Goal: Information Seeking & Learning: Check status

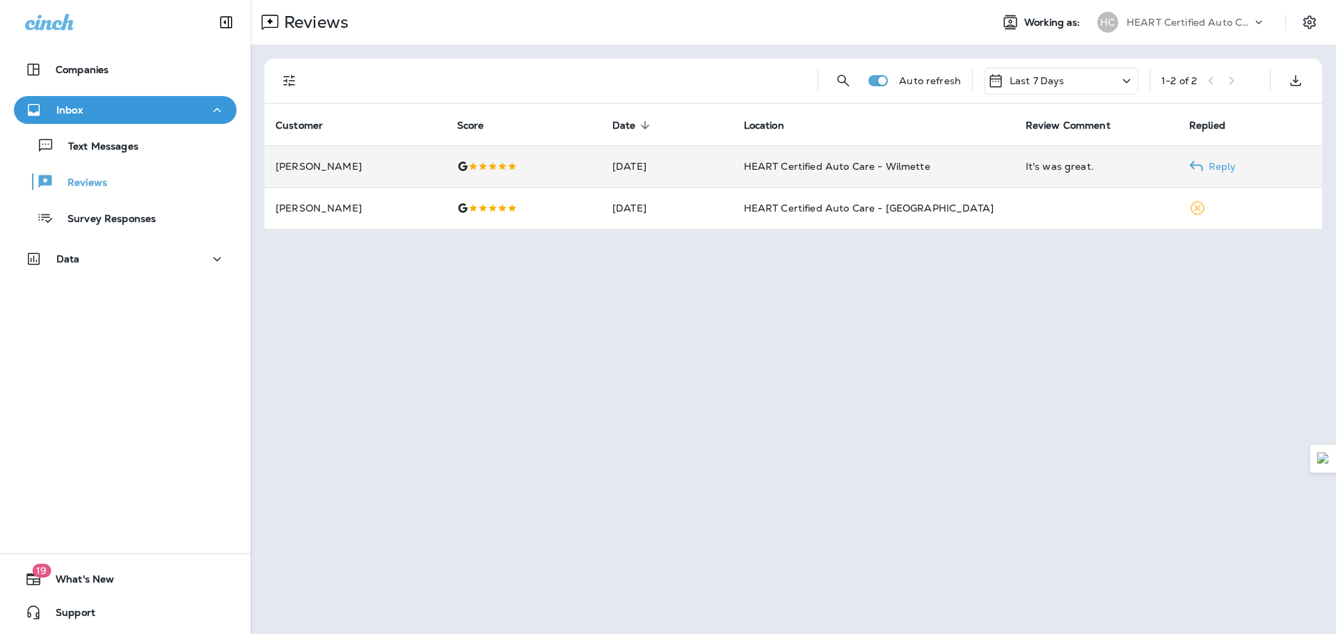
click at [338, 168] on p "[PERSON_NAME]" at bounding box center [355, 166] width 159 height 11
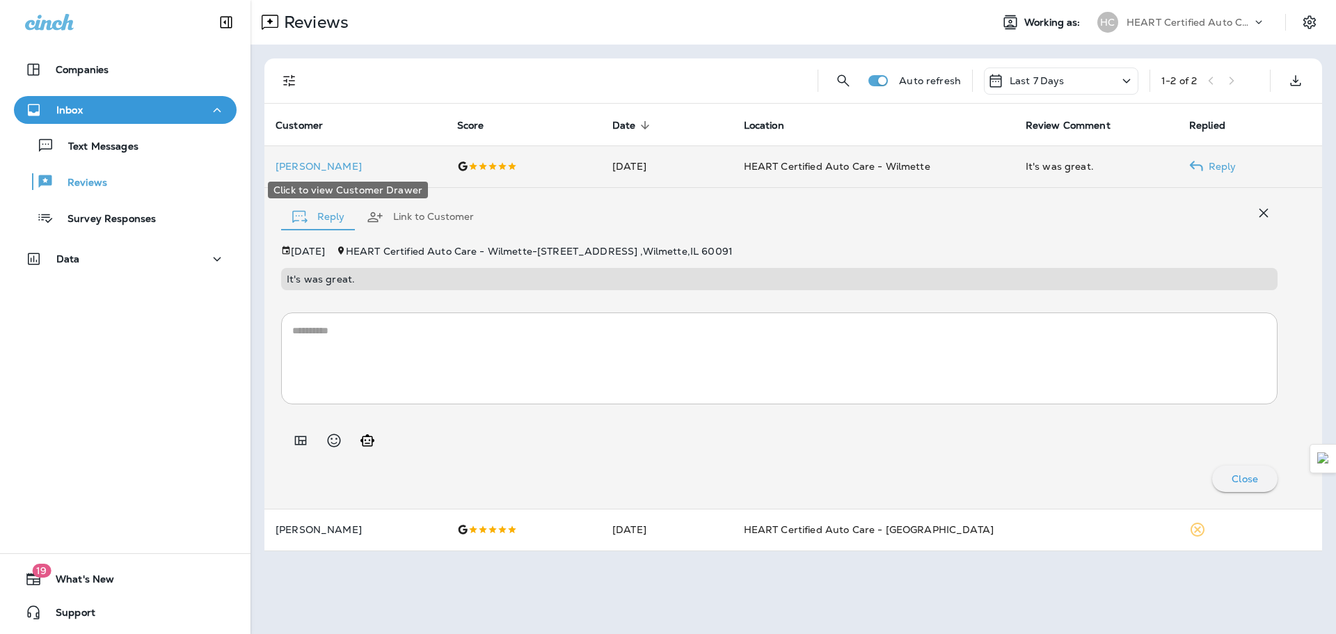
click at [351, 168] on p "[PERSON_NAME]" at bounding box center [355, 166] width 159 height 11
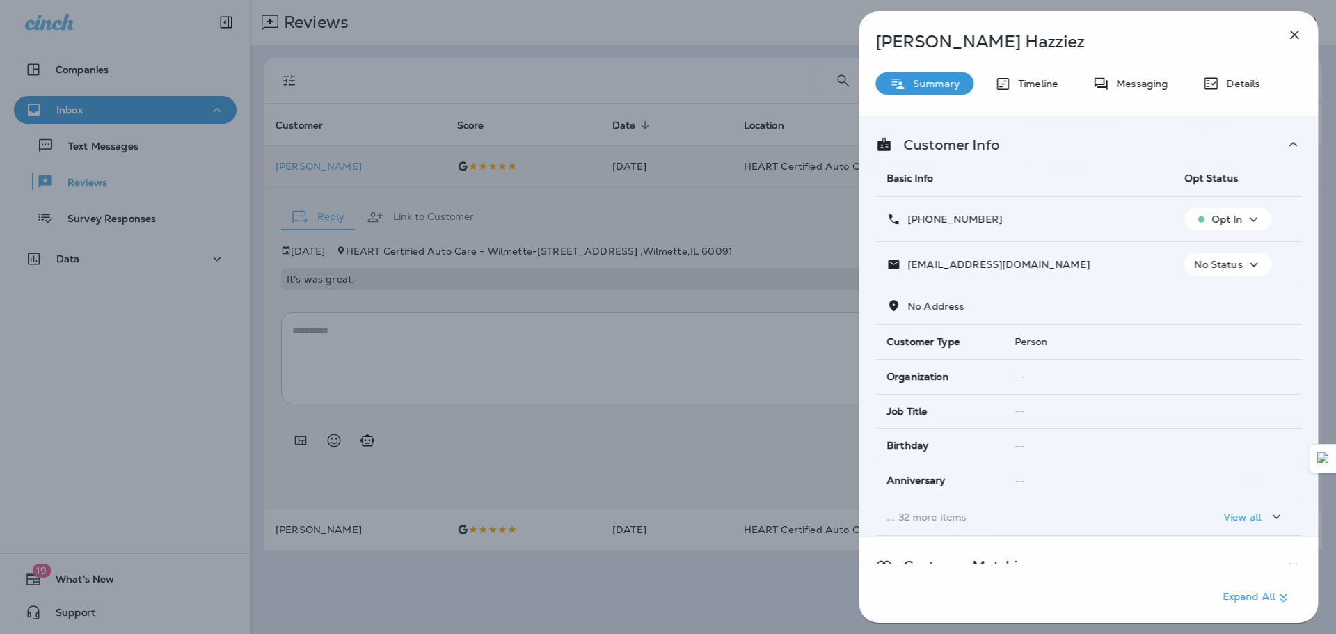
click at [348, 167] on div "[PERSON_NAME] Summary Timeline Messaging Details Customer Info Basic Info Opt S…" at bounding box center [668, 317] width 1336 height 634
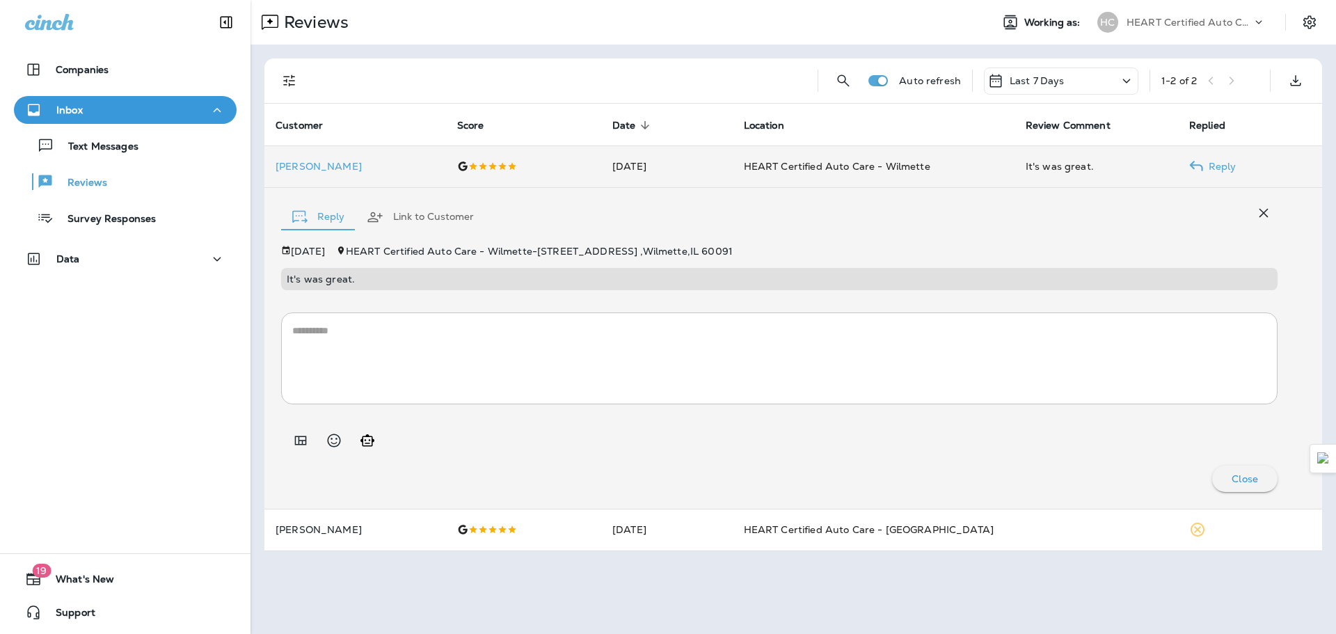
click at [640, 166] on td "[DATE]" at bounding box center [667, 166] width 132 height 42
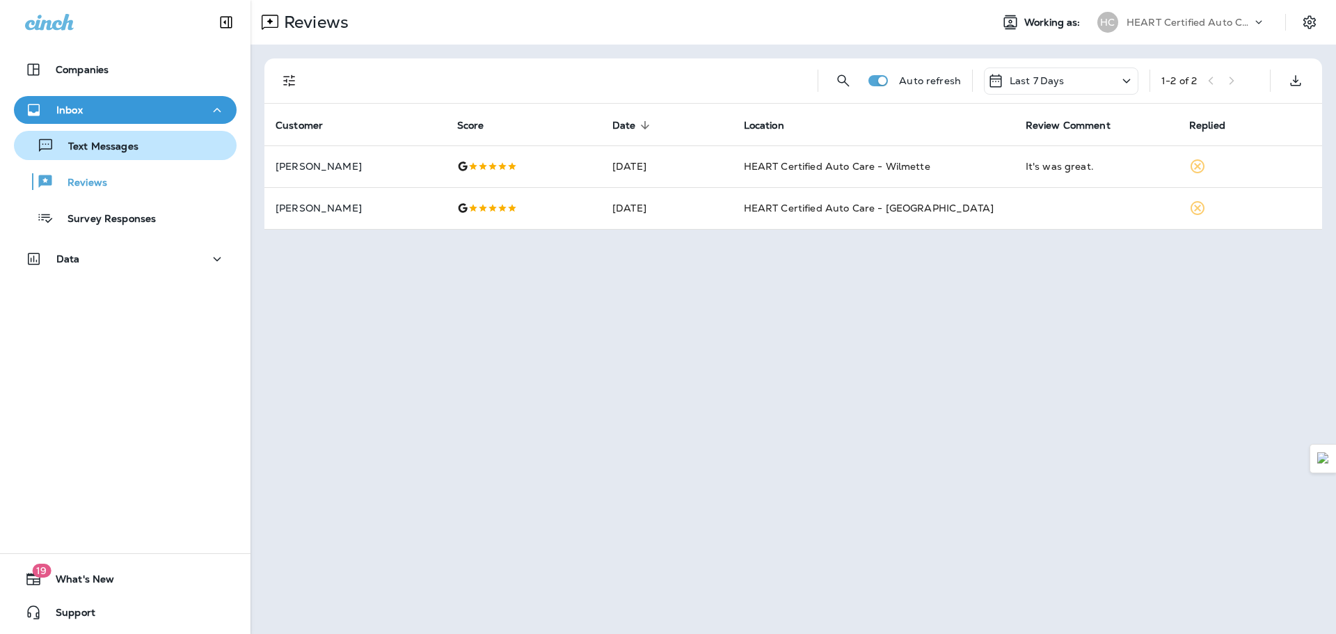
click at [193, 156] on button "Text Messages" at bounding box center [125, 145] width 223 height 29
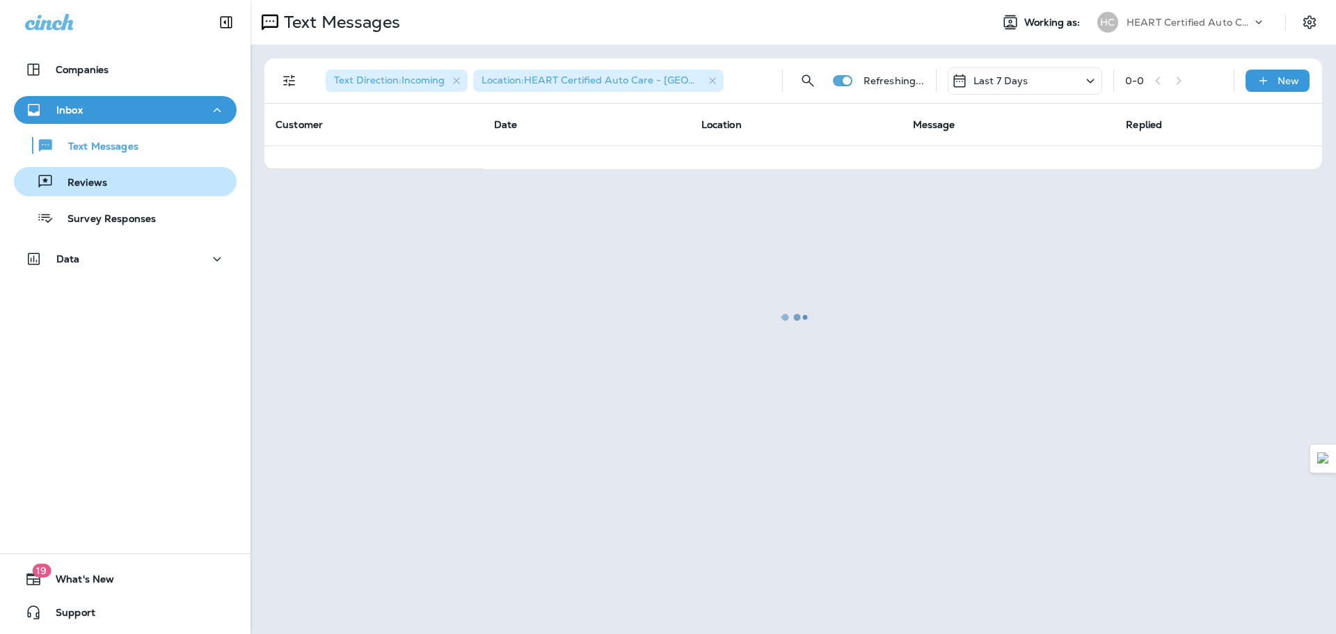
click at [150, 184] on div "Reviews" at bounding box center [125, 181] width 212 height 21
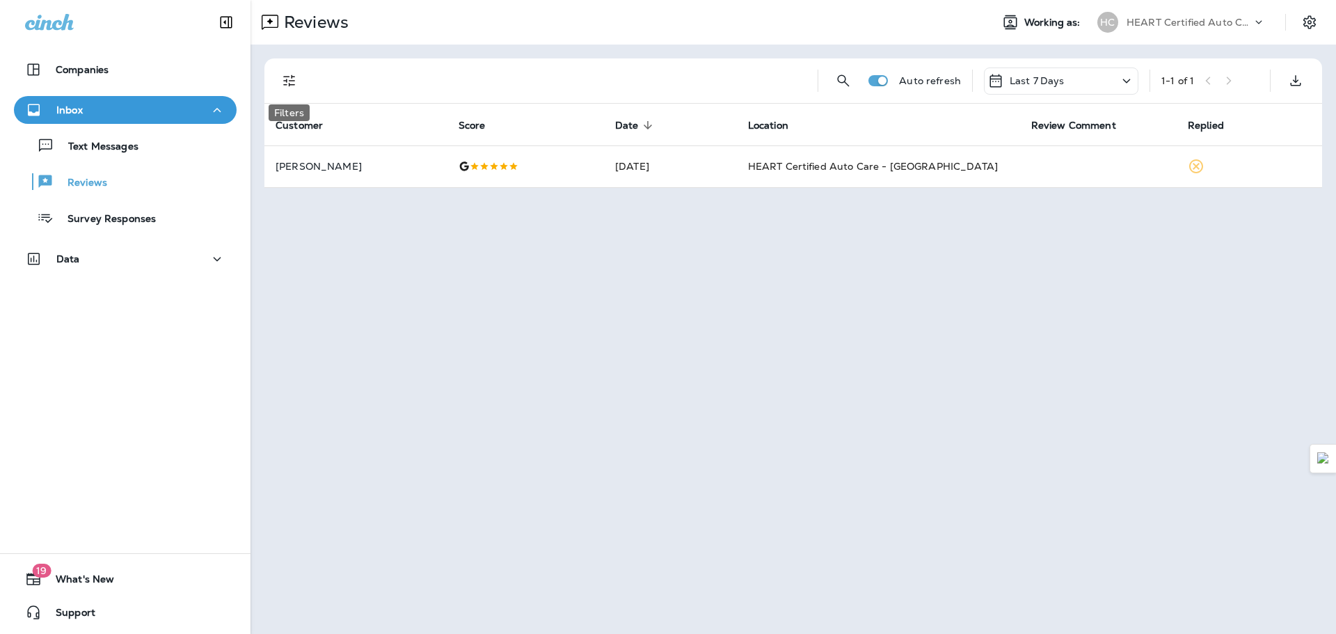
click at [290, 81] on icon "Filters" at bounding box center [289, 80] width 17 height 17
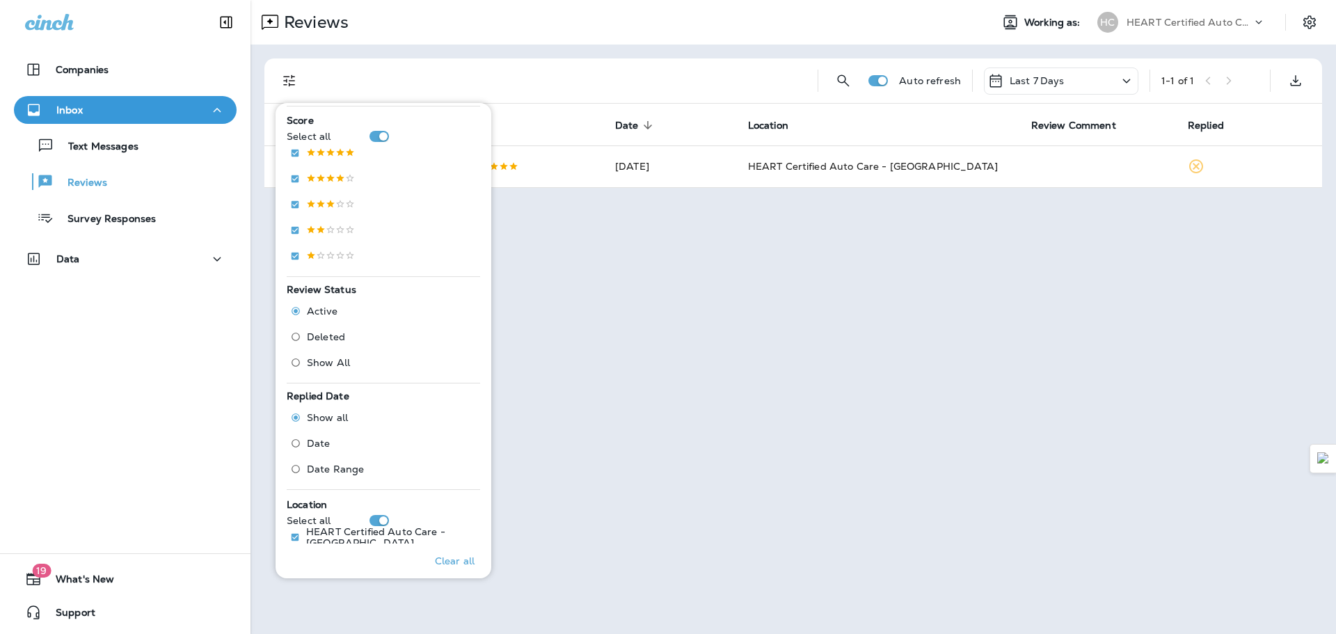
scroll to position [271, 0]
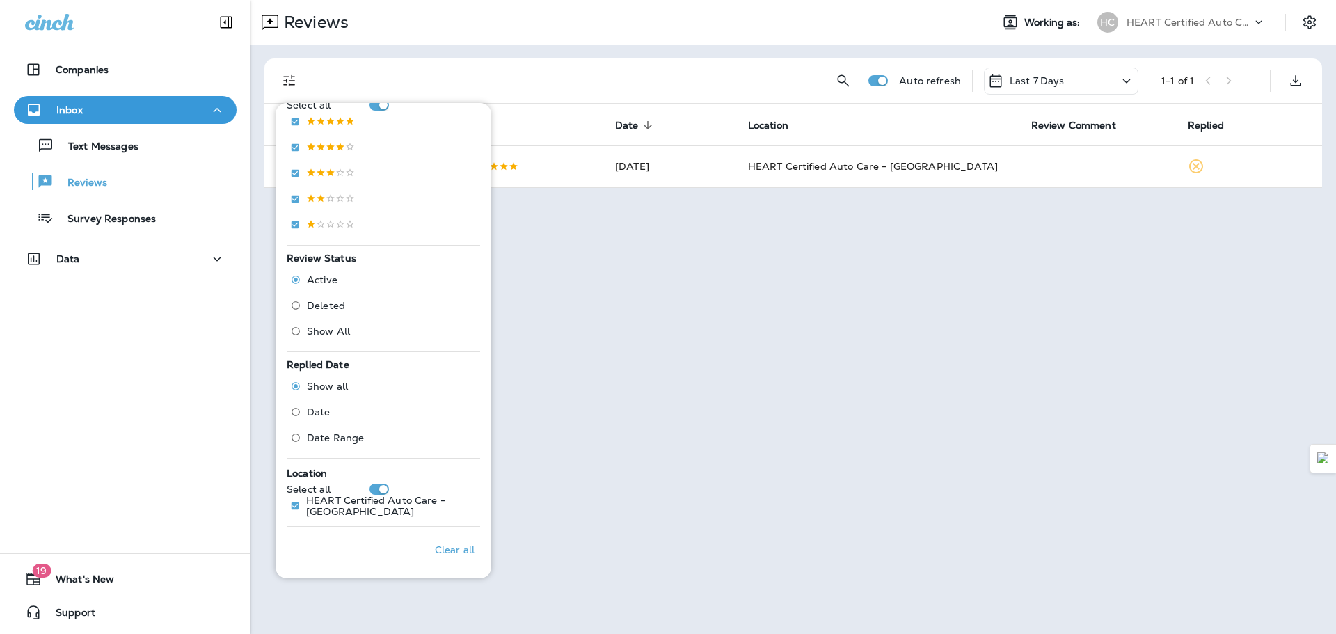
click at [626, 413] on div "Reviews Working as: HC HEART Certified Auto Care Auto refresh Last 7 Days 1 - 1…" at bounding box center [794, 317] width 1086 height 634
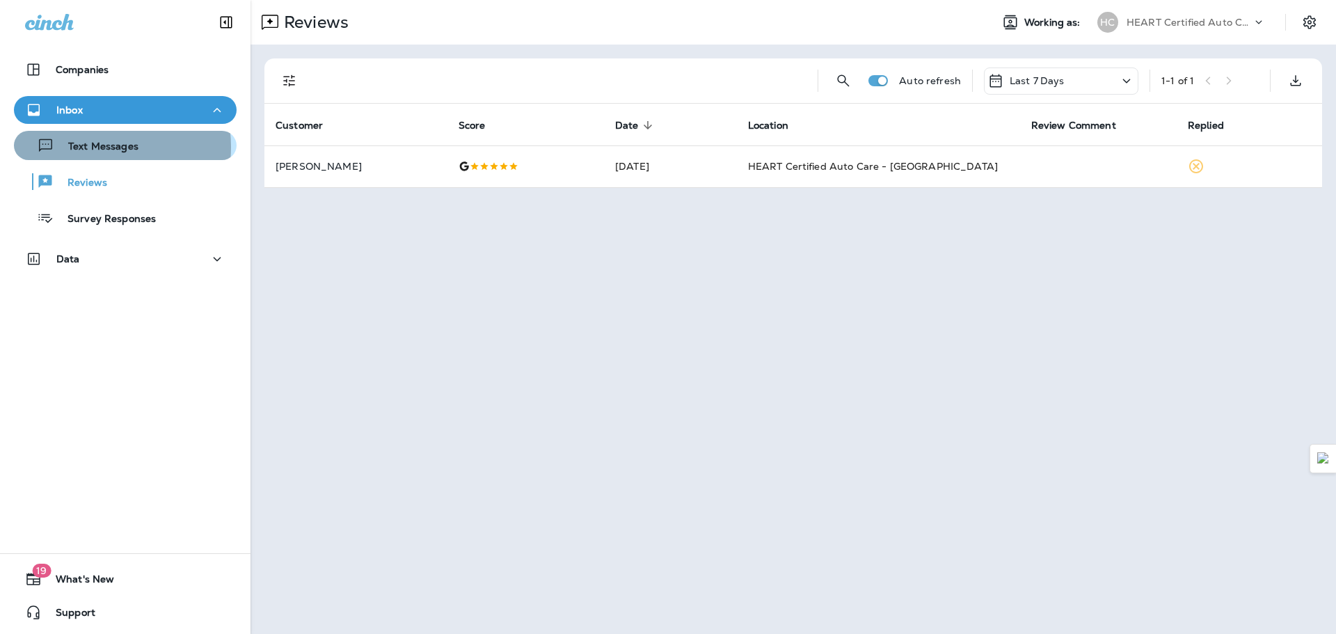
click at [87, 147] on p "Text Messages" at bounding box center [96, 147] width 84 height 13
